Goal: Task Accomplishment & Management: Use online tool/utility

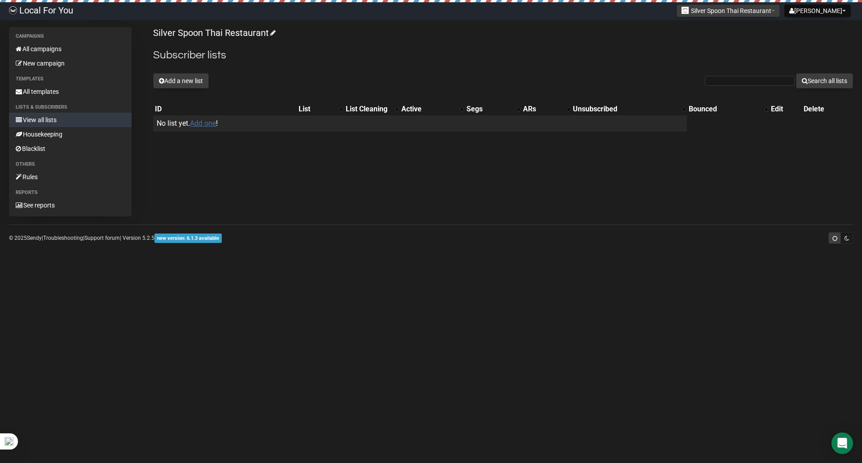
click at [205, 121] on link "Add one" at bounding box center [203, 123] width 26 height 9
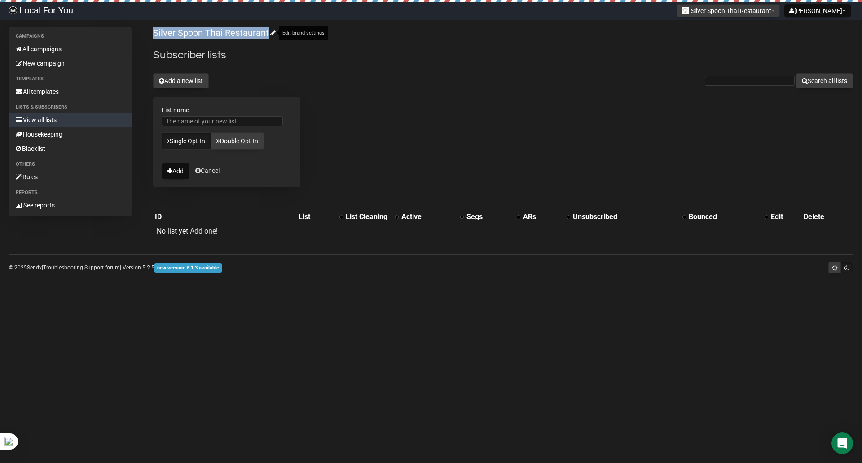
drag, startPoint x: 148, startPoint y: 35, endPoint x: 268, endPoint y: 35, distance: 119.4
click at [268, 35] on div "Campaigns All campaigns New campaign Templates All templates Lists & subscriber…" at bounding box center [431, 136] width 844 height 219
copy link "Silver Spoon Thai Restaurant"
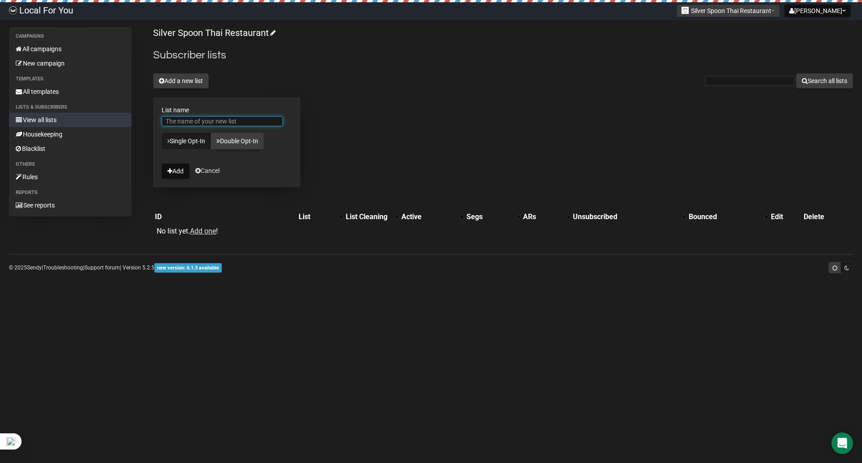
click at [237, 121] on input "List name" at bounding box center [222, 121] width 121 height 10
paste input "Silver Spoon Thai Restaurant"
type input "Silver Spoon Thai Restaurant Customers"
click at [162, 163] on button "Add" at bounding box center [176, 170] width 28 height 15
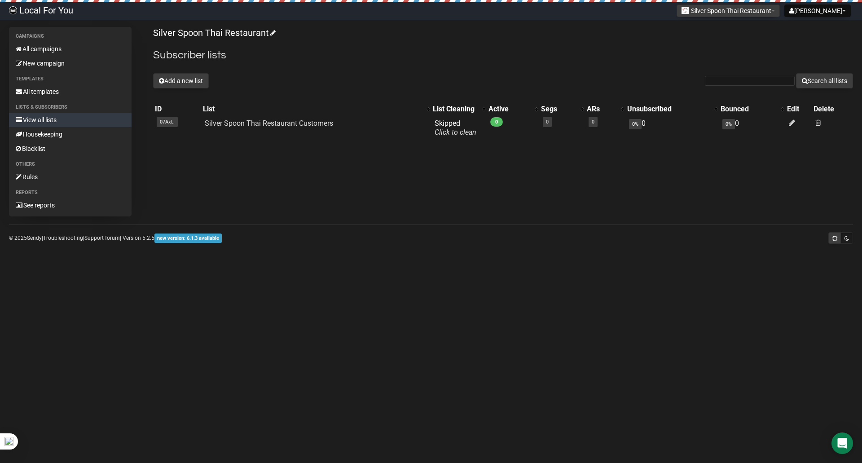
click at [317, 312] on body "Local For You [PERSON_NAME] Settings Logout Silver Spoon Thai Restaurant Aroya …" at bounding box center [431, 231] width 862 height 463
click at [91, 55] on link "All campaigns" at bounding box center [70, 49] width 123 height 14
